Goal: Task Accomplishment & Management: Manage account settings

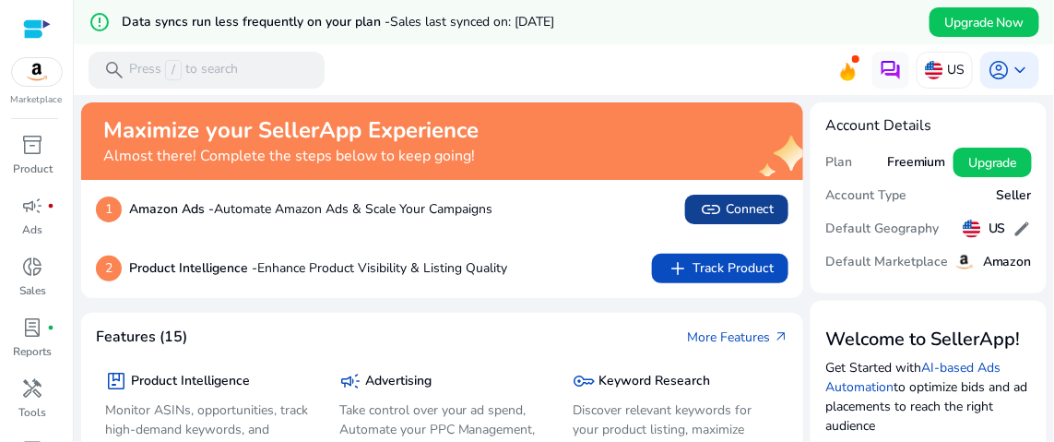
click at [756, 203] on span "link Connect" at bounding box center [737, 209] width 74 height 22
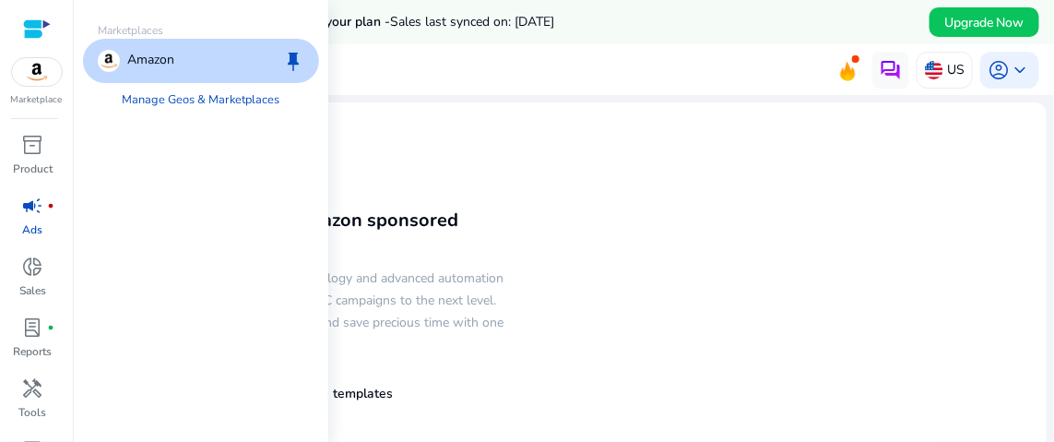
click at [46, 66] on img at bounding box center [37, 72] width 50 height 28
click at [291, 52] on span "keep" at bounding box center [293, 61] width 22 height 22
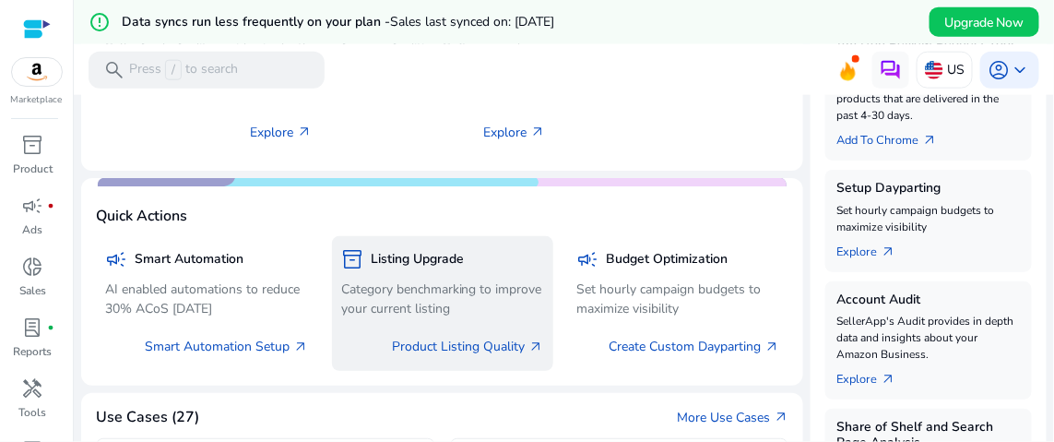
scroll to position [553, 0]
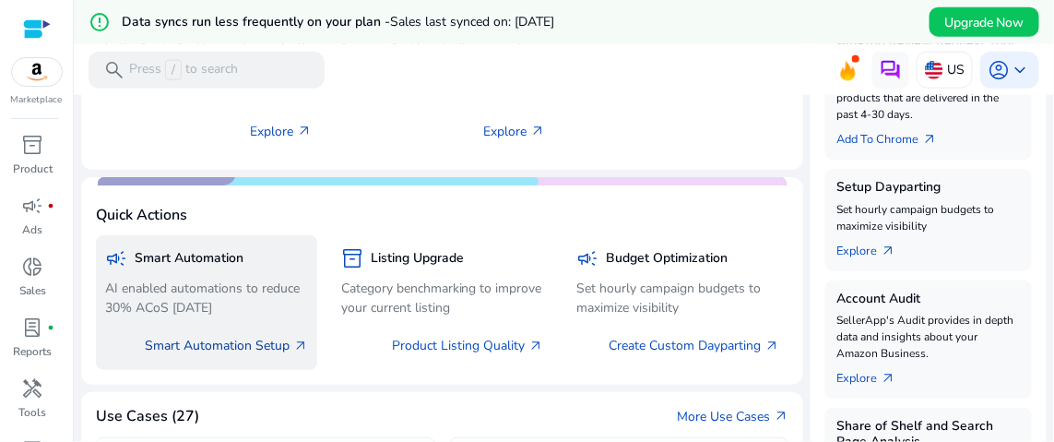
click at [234, 351] on link "Smart Automation Setup arrow_outward" at bounding box center [226, 345] width 163 height 19
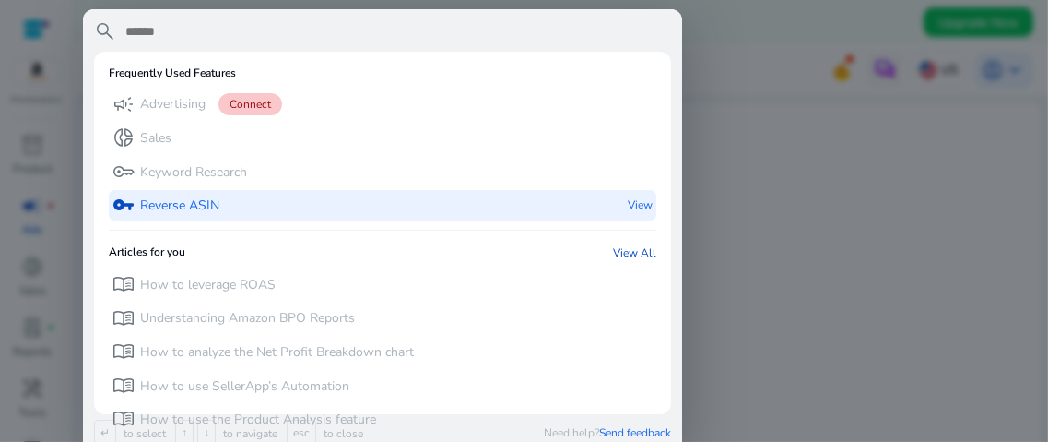
click at [638, 197] on p "View" at bounding box center [640, 205] width 25 height 30
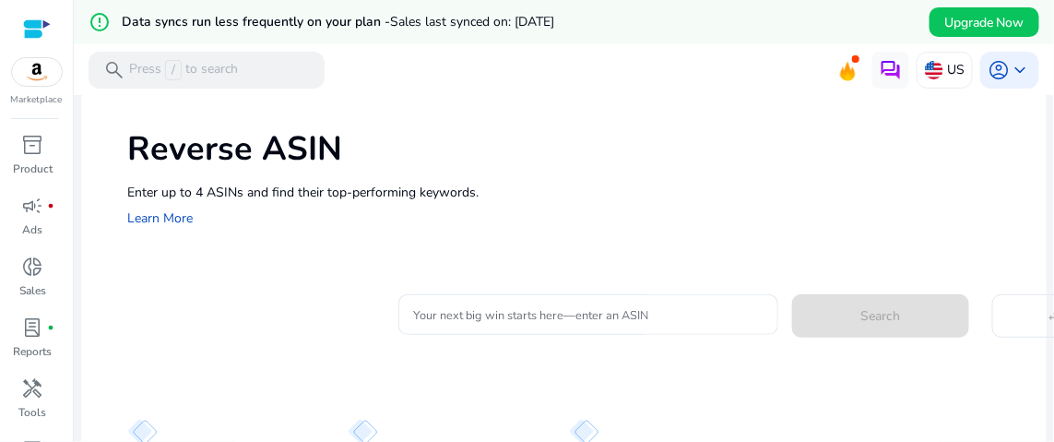
scroll to position [92, 0]
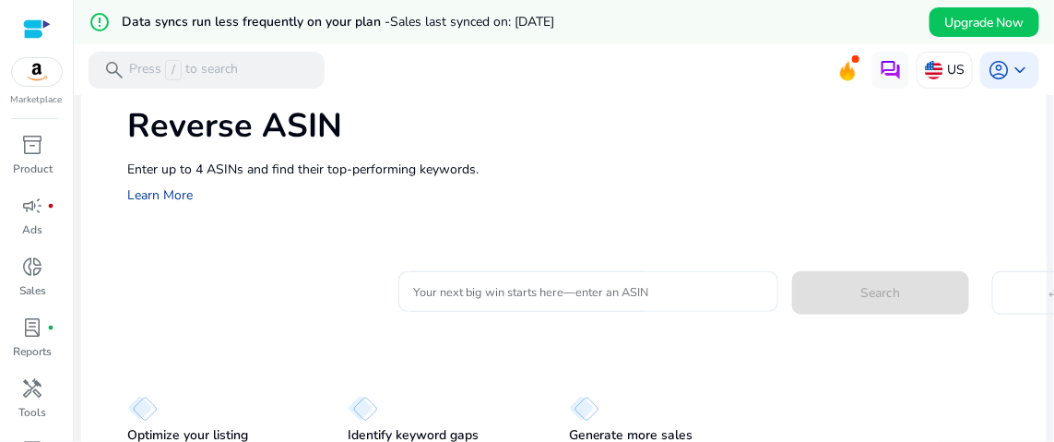
click at [172, 199] on link "Learn More" at bounding box center [159, 195] width 65 height 18
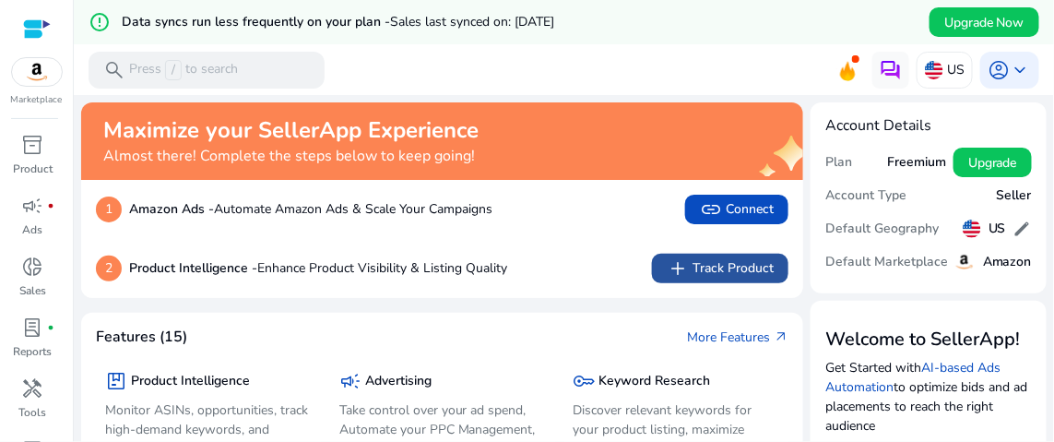
click at [751, 262] on span "add Track Product" at bounding box center [720, 268] width 107 height 22
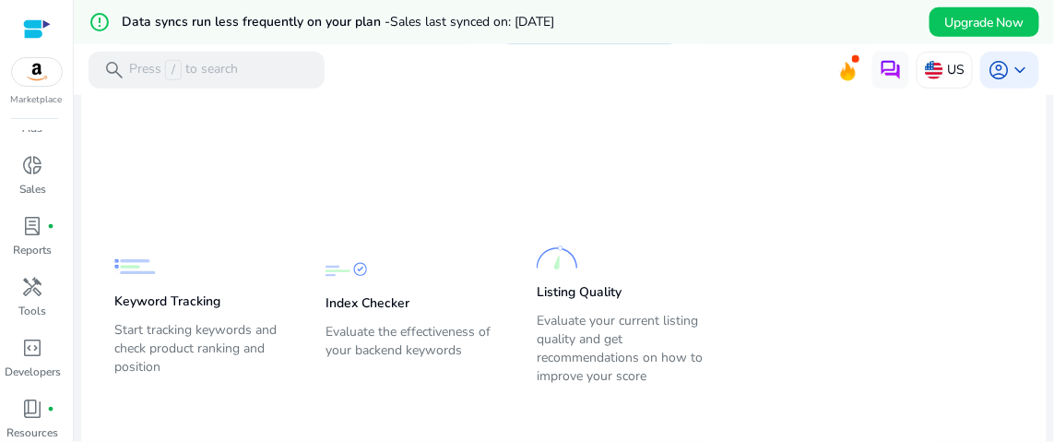
scroll to position [166, 0]
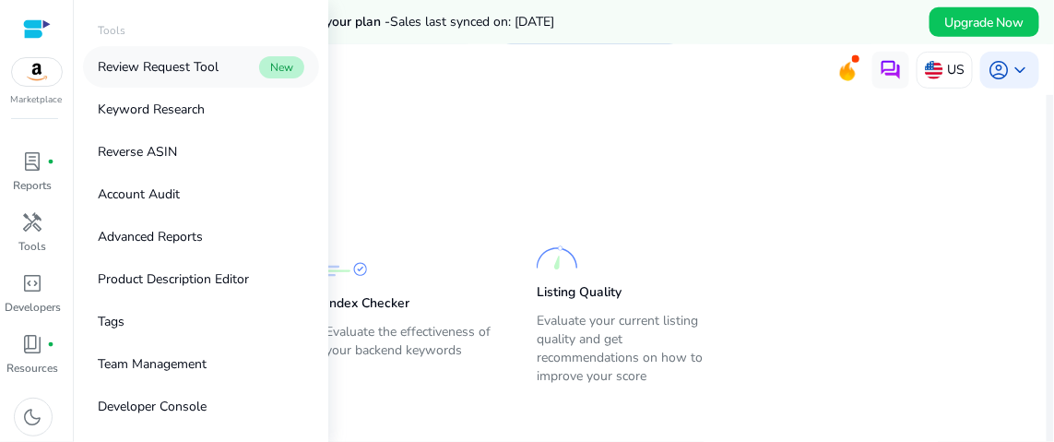
click at [172, 62] on p "Review Request Tool" at bounding box center [158, 66] width 121 height 19
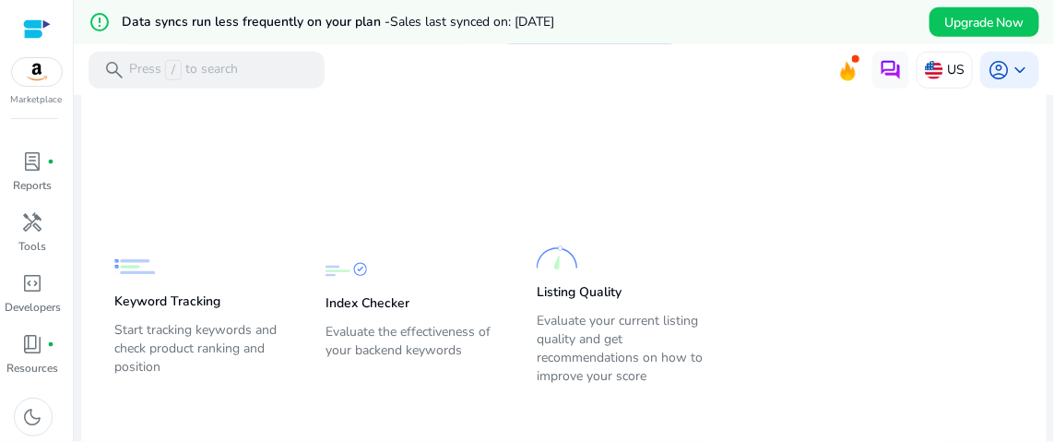
scroll to position [286, 0]
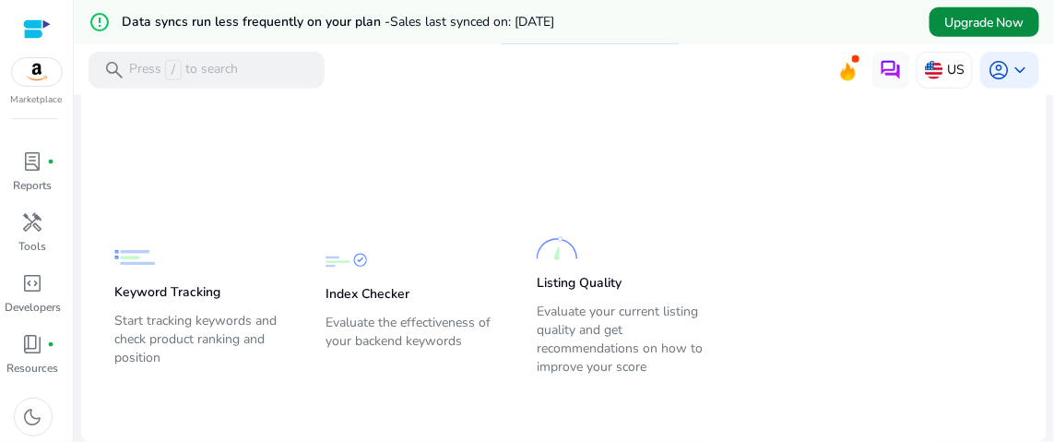
click at [967, 21] on span "Upgrade Now" at bounding box center [984, 22] width 80 height 19
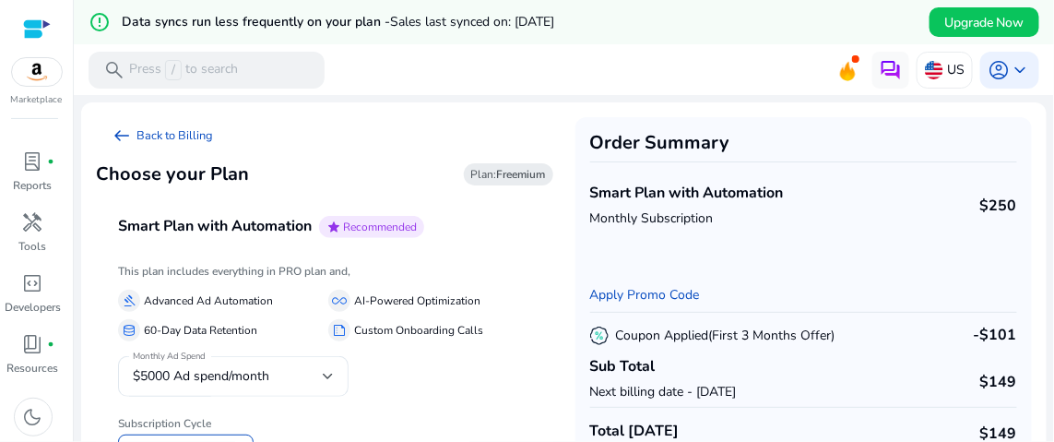
scroll to position [228, 0]
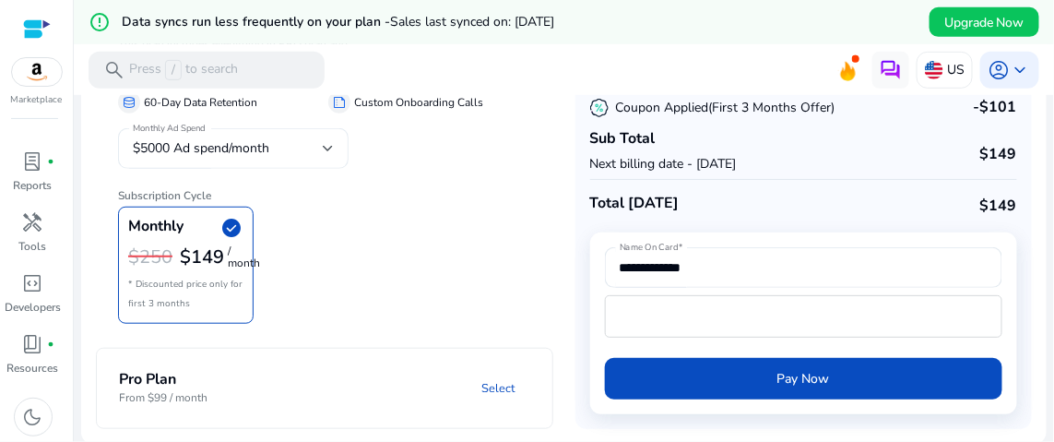
click at [327, 147] on div at bounding box center [328, 148] width 11 height 7
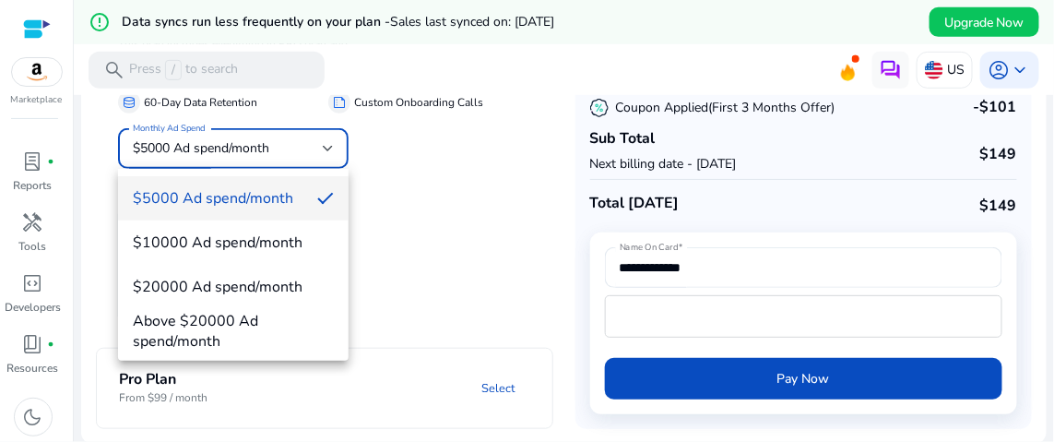
click at [423, 193] on div at bounding box center [527, 221] width 1054 height 442
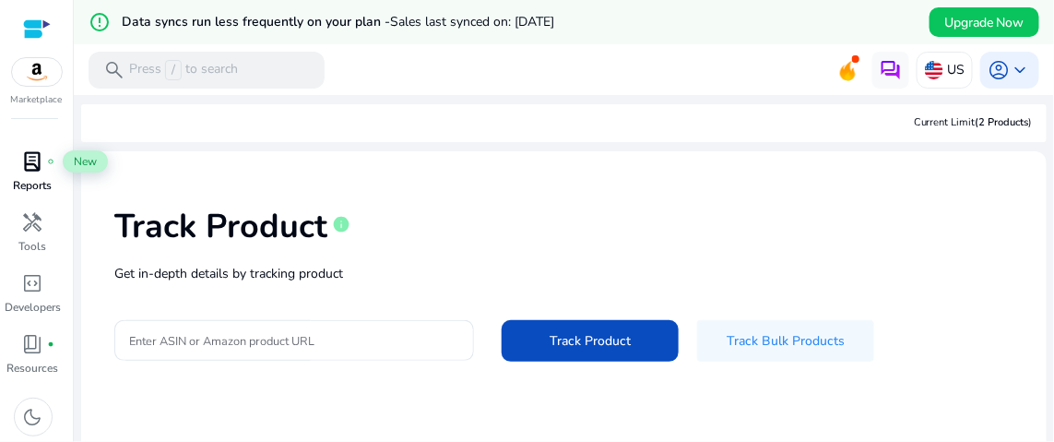
click at [37, 160] on span "lab_profile" at bounding box center [33, 161] width 22 height 22
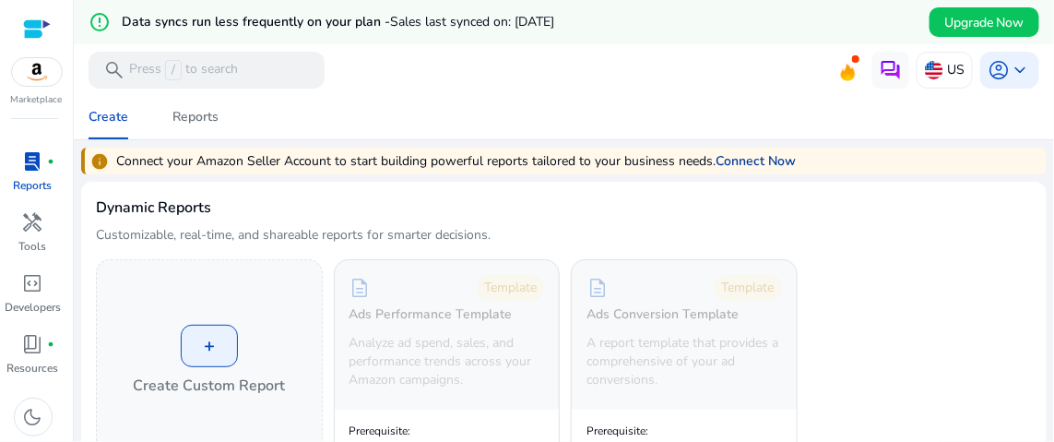
click at [768, 159] on link "Connect Now" at bounding box center [755, 160] width 80 height 19
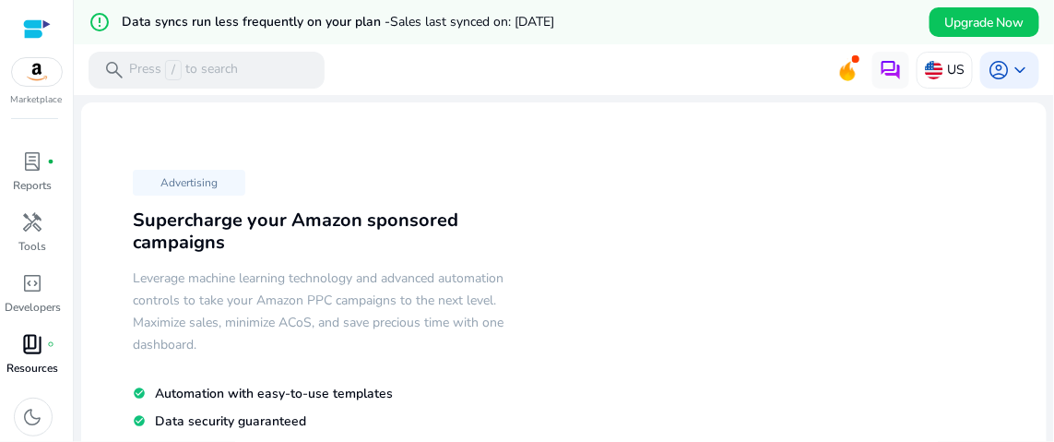
click at [28, 348] on span "book_4" at bounding box center [33, 344] width 22 height 22
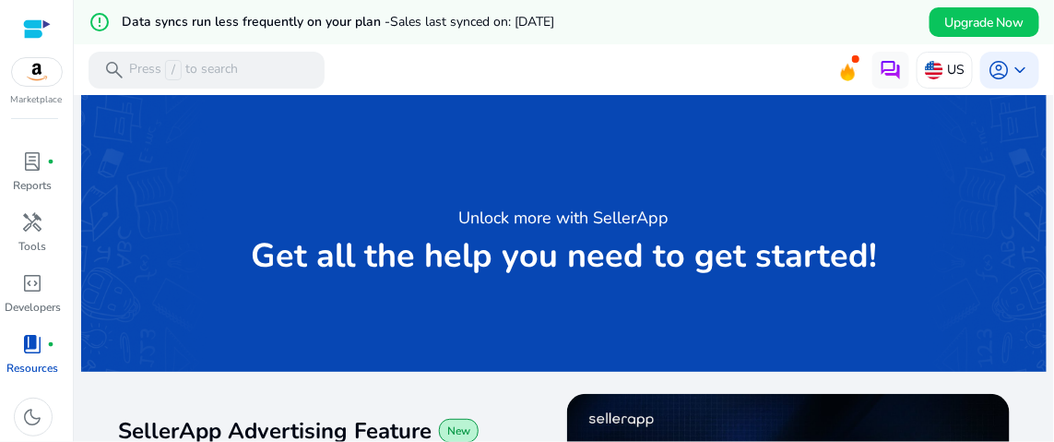
click at [38, 66] on img at bounding box center [37, 72] width 50 height 28
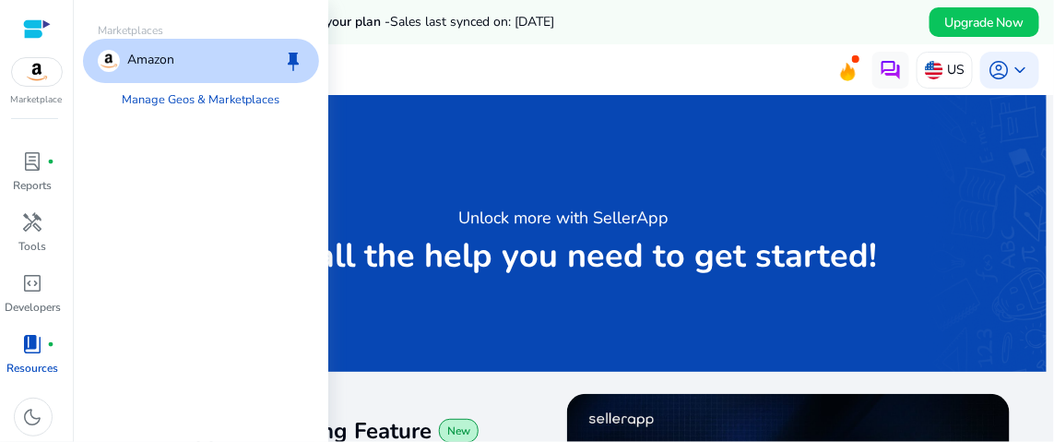
click at [159, 61] on p "Amazon" at bounding box center [150, 61] width 47 height 22
